Goal: Task Accomplishment & Management: Use online tool/utility

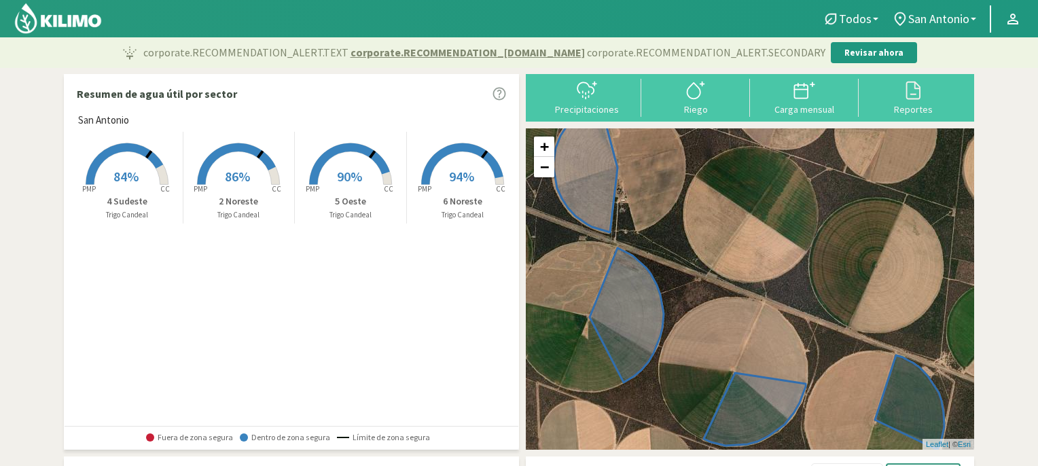
click at [348, 173] on span "90%" at bounding box center [349, 176] width 25 height 17
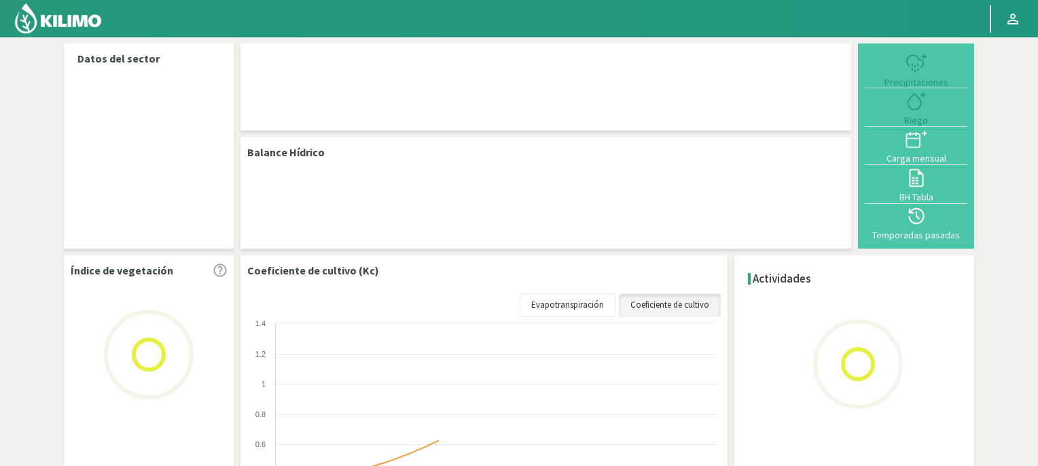
select select "2: Object"
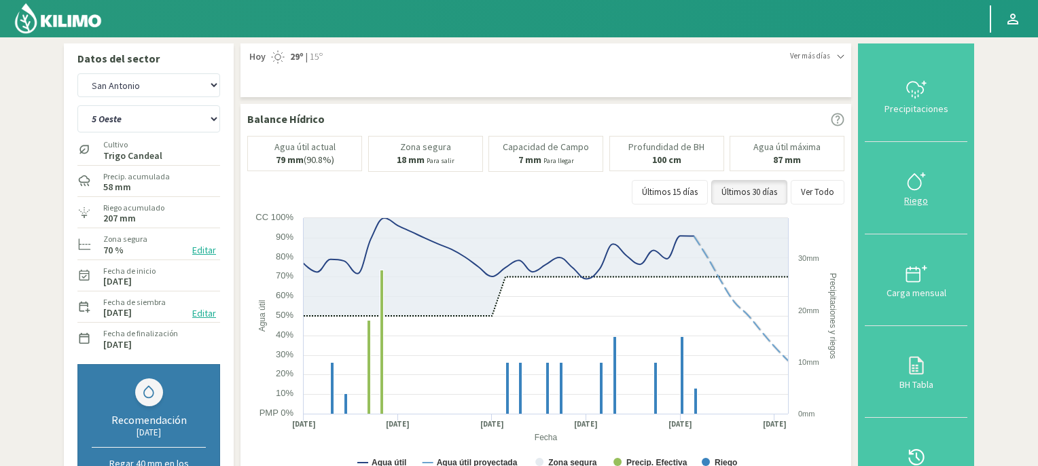
click at [915, 199] on div "Riego" at bounding box center [916, 201] width 94 height 10
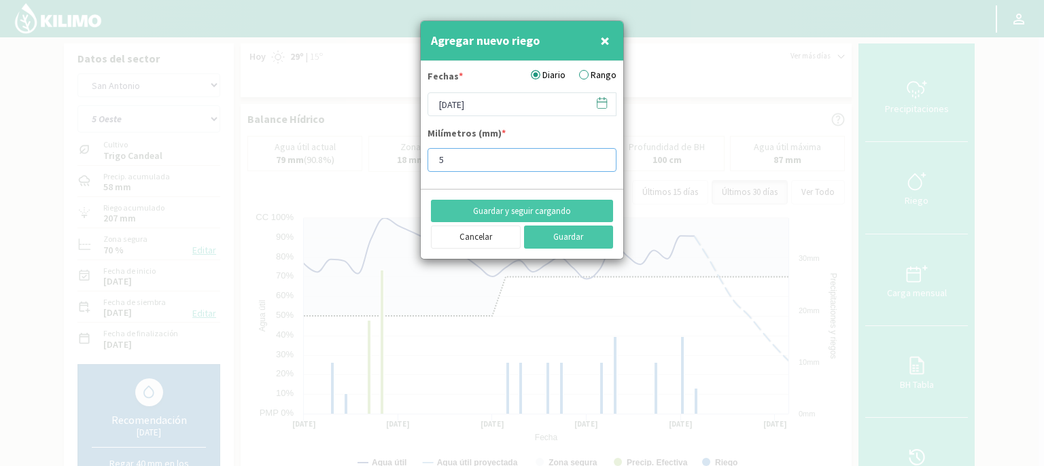
click at [484, 160] on input "5" at bounding box center [521, 160] width 189 height 24
type input "10"
click at [553, 239] on button "Guardar" at bounding box center [569, 237] width 90 height 23
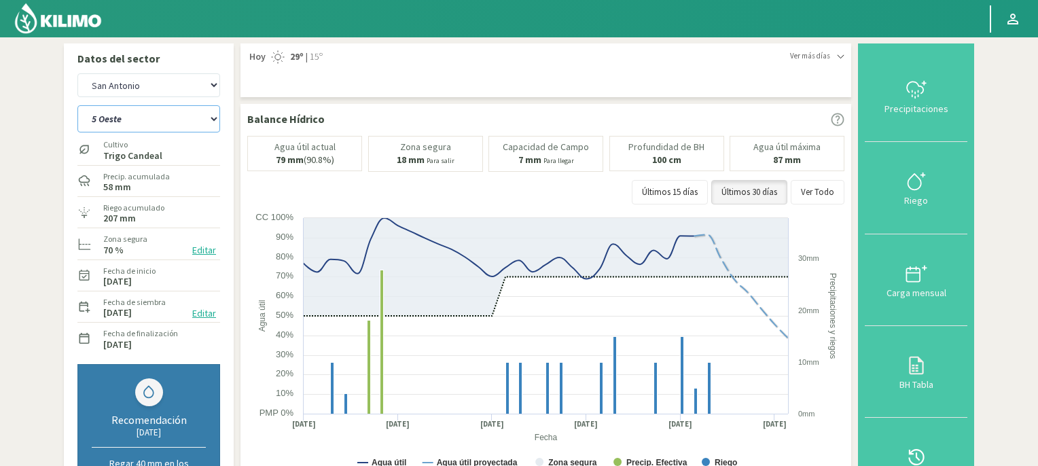
click at [213, 118] on select "2 Noreste 4 Sudeste 5 Oeste 6 Noreste" at bounding box center [148, 118] width 143 height 27
select select "0: Object"
click at [77, 105] on select "2 Noreste 4 Sudeste 5 Oeste 6 Noreste" at bounding box center [148, 118] width 143 height 27
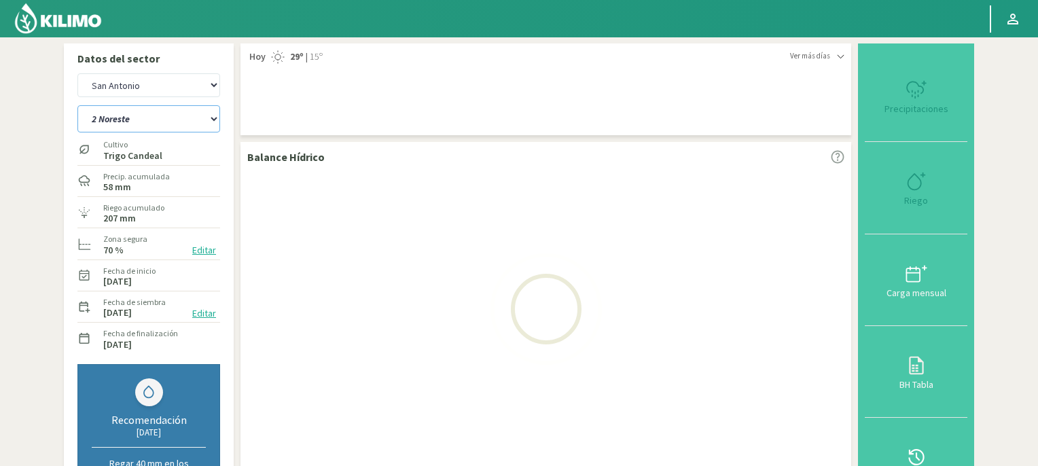
select select "2: Object"
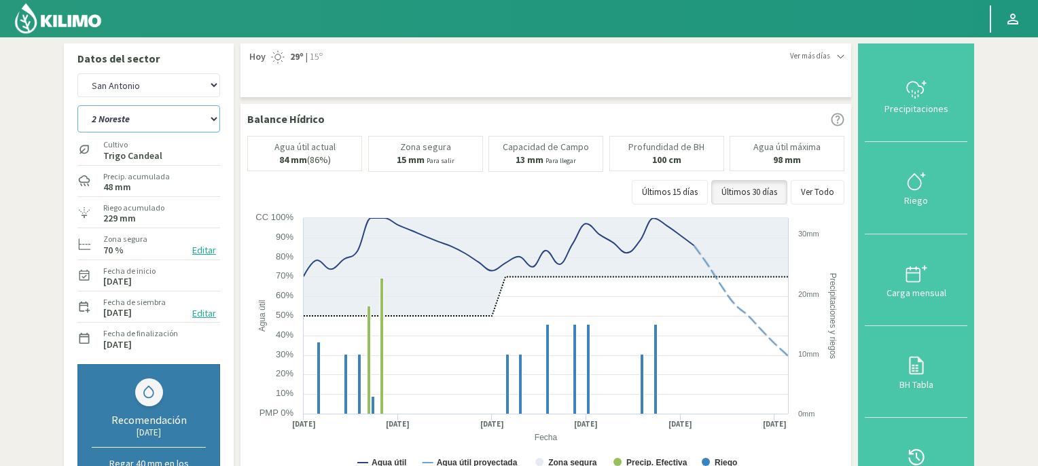
click at [214, 117] on select "2 Noreste 4 Sudeste 5 Oeste 6 Noreste" at bounding box center [148, 118] width 143 height 27
select select "5: Object"
click at [77, 105] on select "2 Noreste 4 Sudeste 5 Oeste 6 Noreste" at bounding box center [148, 118] width 143 height 27
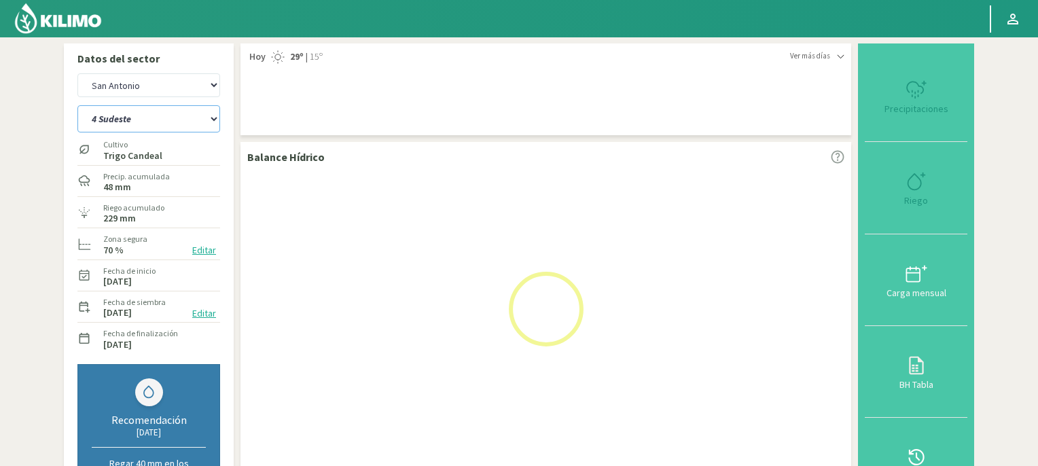
select select "4: Object"
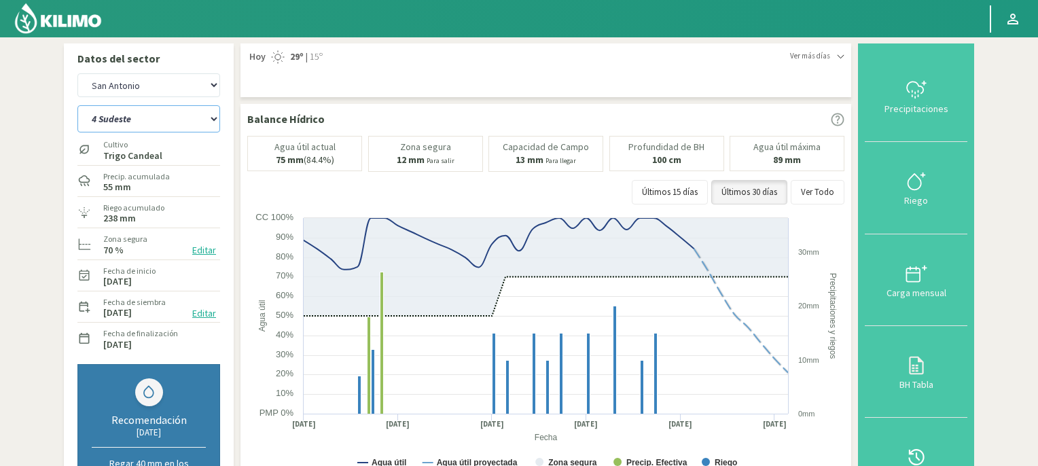
click at [213, 118] on select "2 Noreste 4 Sudeste 5 Oeste 6 Noreste" at bounding box center [148, 118] width 143 height 27
select select "11: Object"
click at [77, 105] on select "2 Noreste 4 Sudeste 5 Oeste 6 Noreste" at bounding box center [148, 118] width 143 height 27
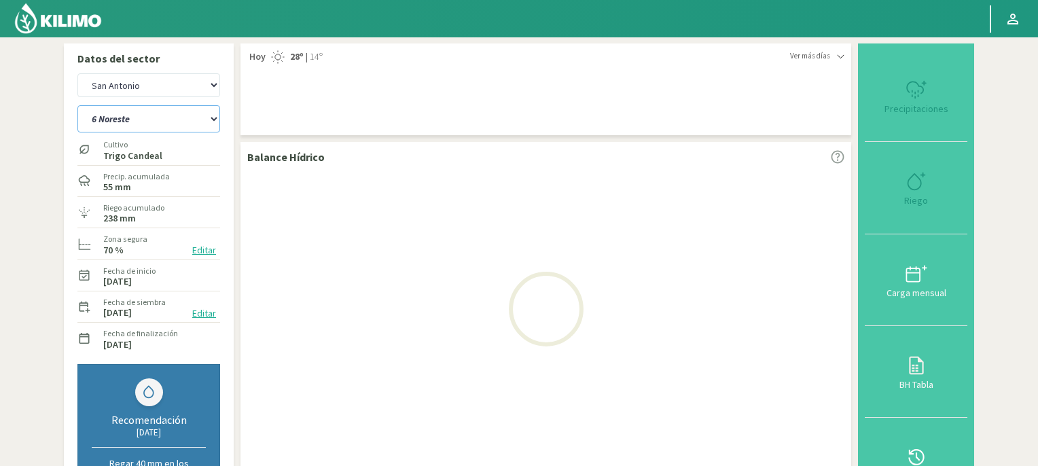
select select "6: Object"
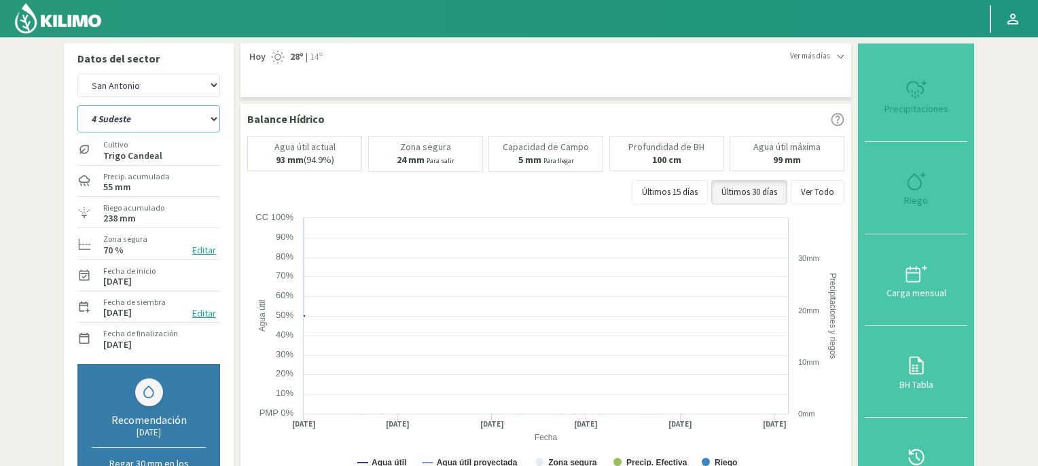
select select "15: Object"
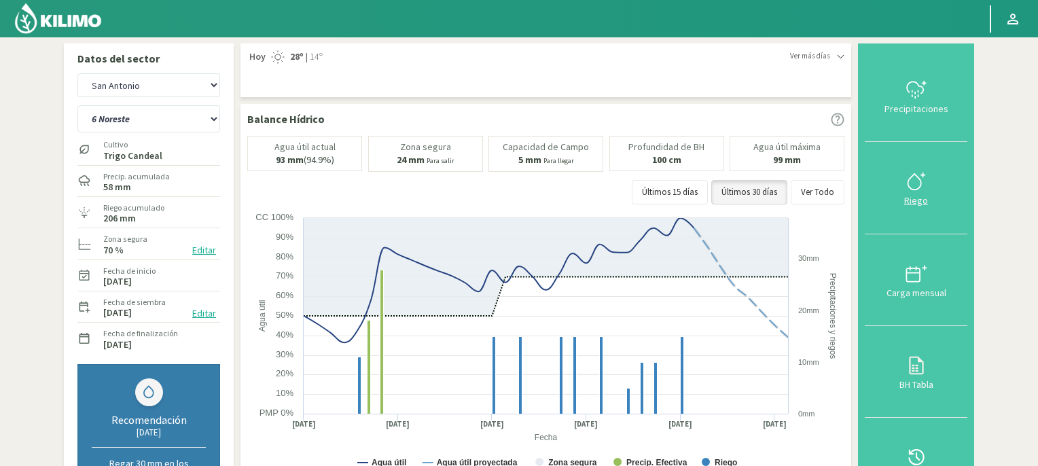
click at [923, 188] on icon at bounding box center [917, 182] width 22 height 22
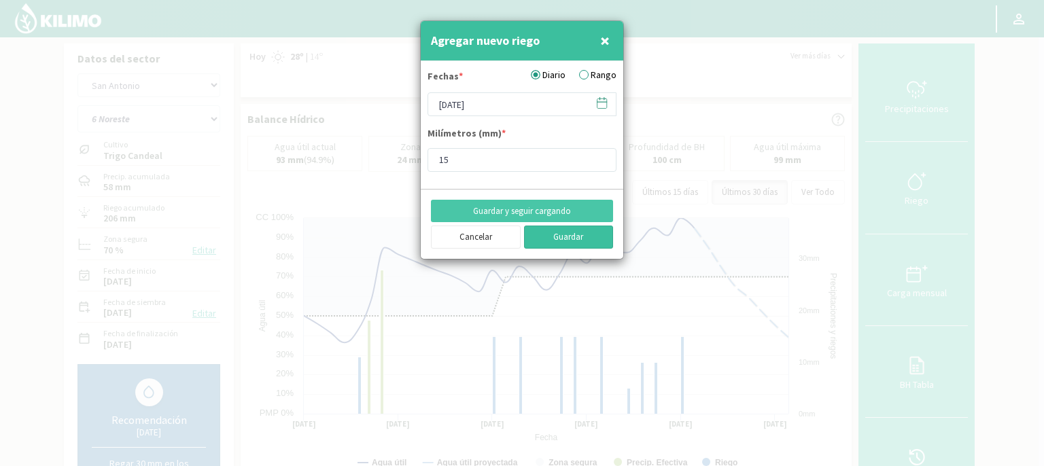
click at [586, 234] on button "Guardar" at bounding box center [569, 237] width 90 height 23
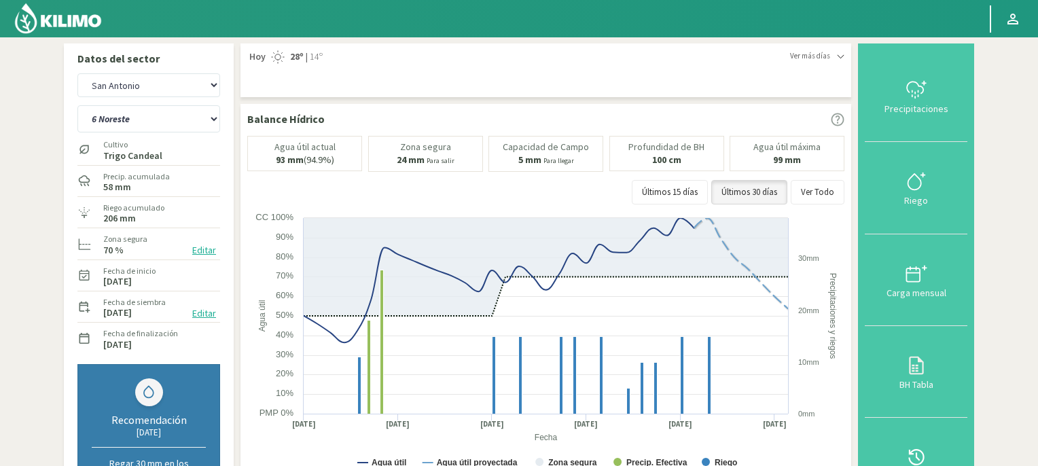
click at [71, 21] on img at bounding box center [58, 18] width 89 height 33
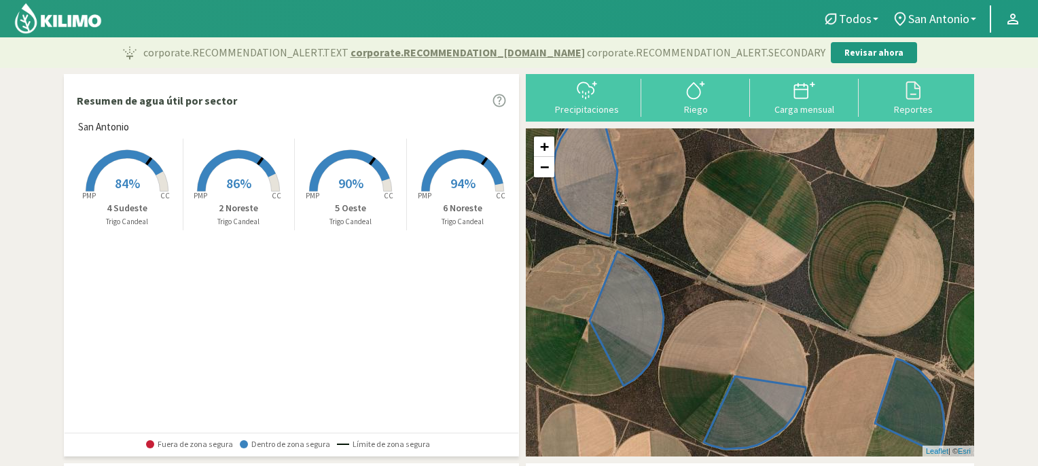
click at [120, 172] on rect at bounding box center [127, 193] width 109 height 109
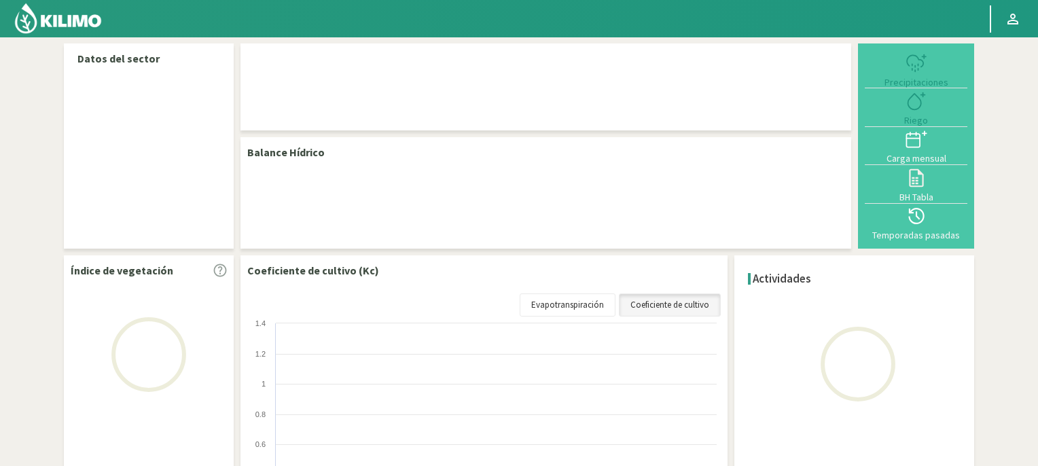
select select "1: Object"
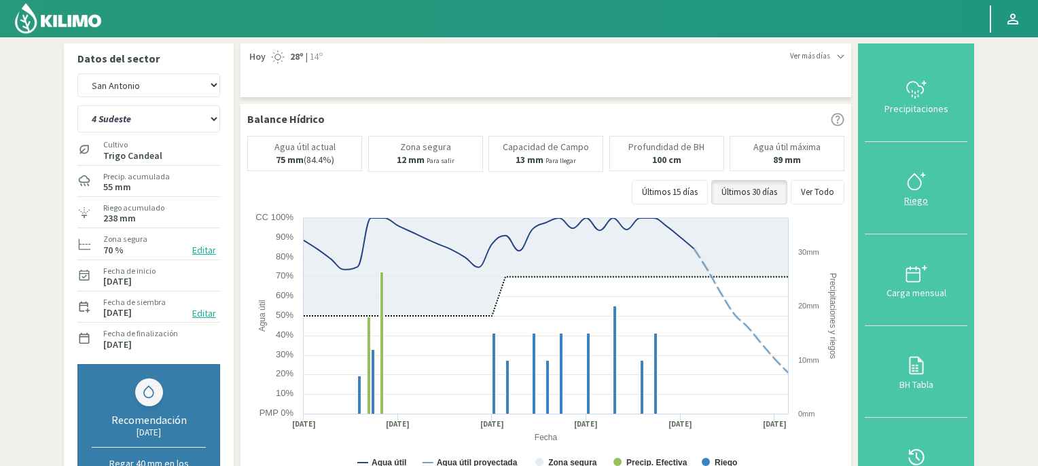
click at [915, 190] on icon at bounding box center [917, 182] width 22 height 22
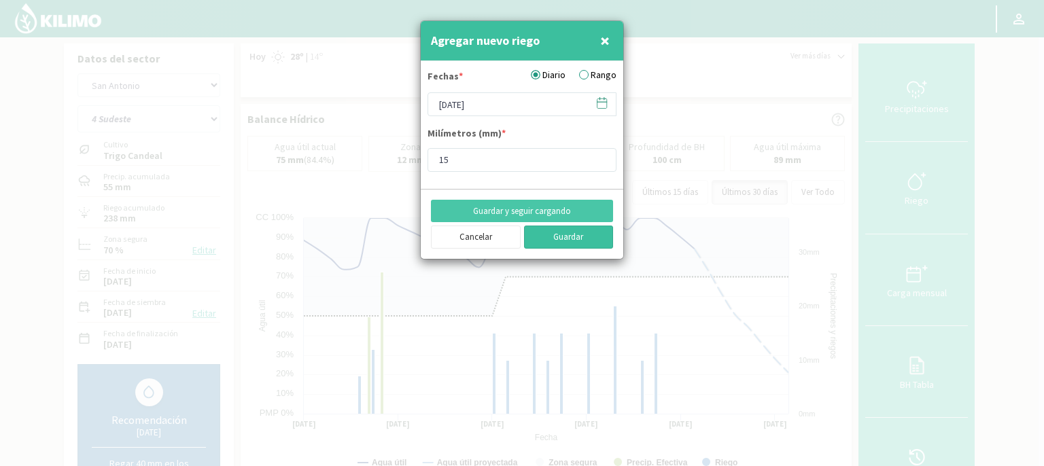
click at [541, 240] on button "Guardar" at bounding box center [569, 237] width 90 height 23
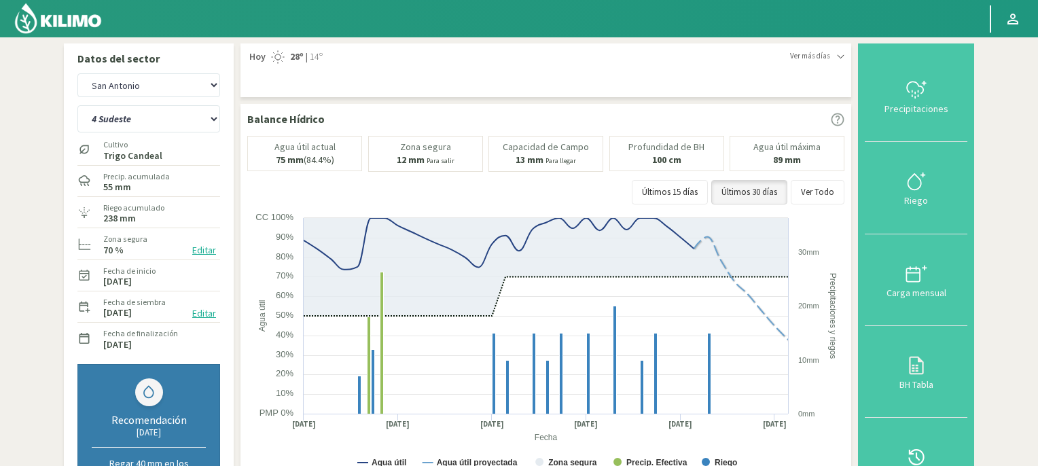
scroll to position [408, 0]
